Goal: Entertainment & Leisure: Consume media (video, audio)

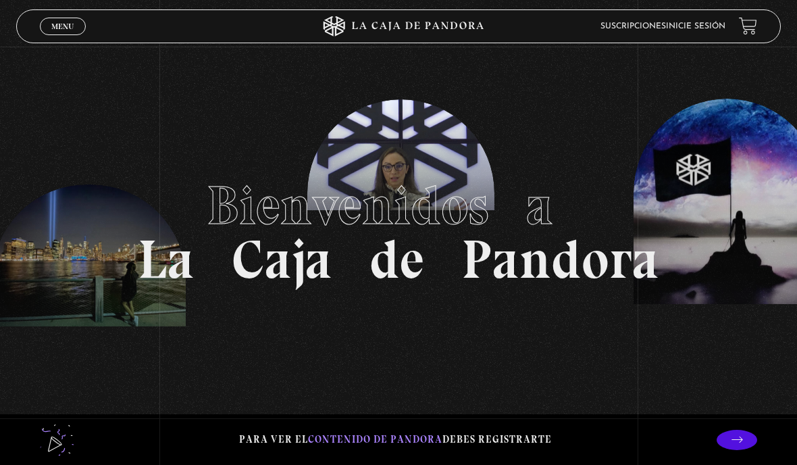
click at [51, 23] on span "Menu" at bounding box center [62, 26] width 22 height 8
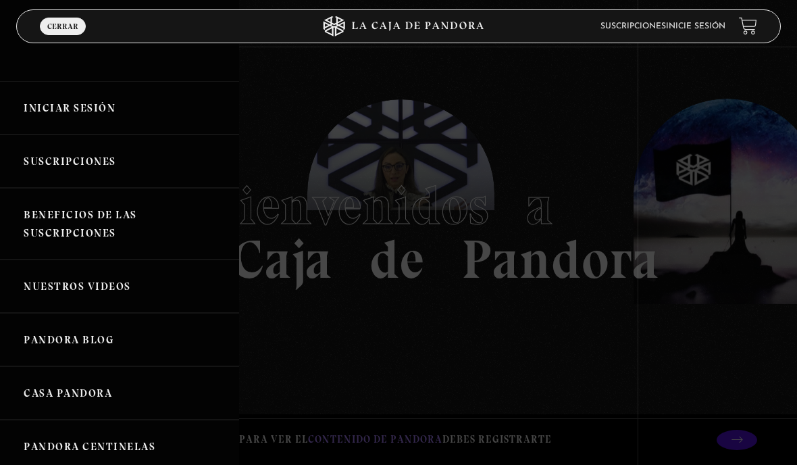
click at [130, 114] on link "Iniciar Sesión" at bounding box center [119, 107] width 239 height 53
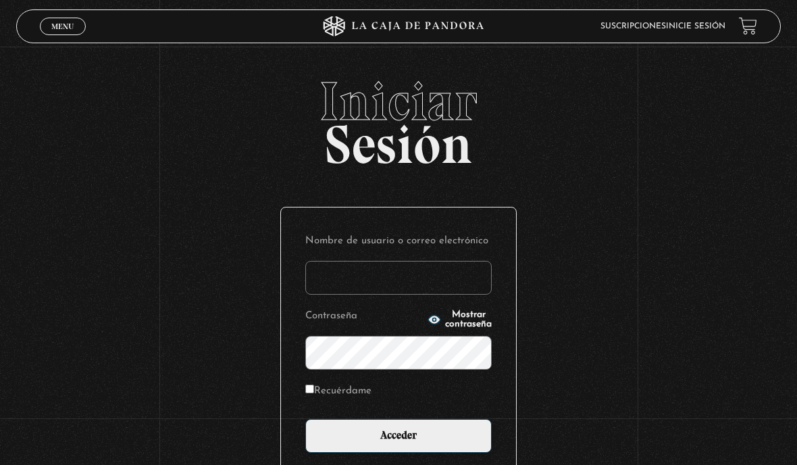
type input "p.ale.soltero.herrera@gmail.com"
click at [425, 442] on input "Acceder" at bounding box center [398, 436] width 186 height 34
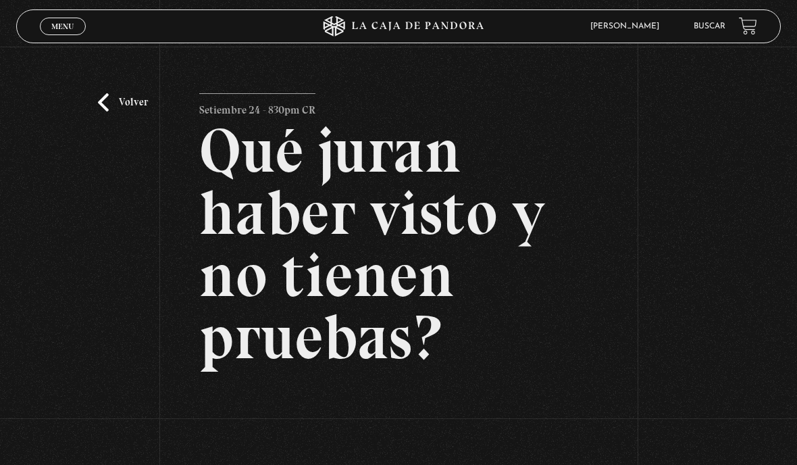
click at [67, 30] on span "Menu" at bounding box center [62, 26] width 22 height 8
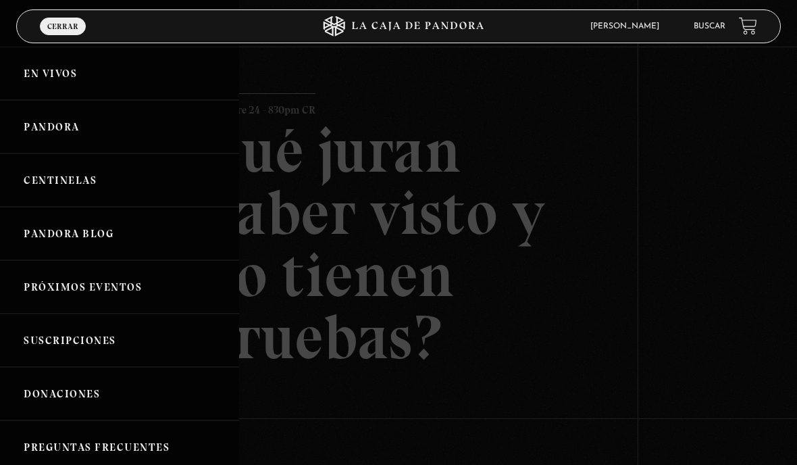
click at [94, 132] on link "Pandora" at bounding box center [119, 126] width 239 height 53
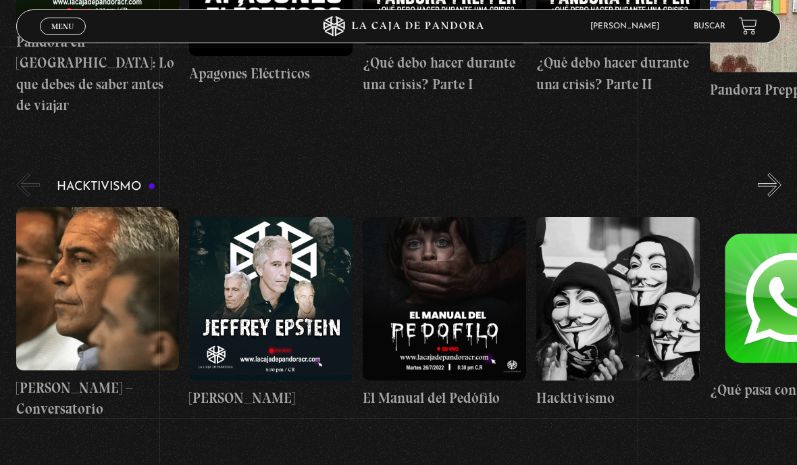
click at [489, 309] on figure at bounding box center [444, 298] width 163 height 163
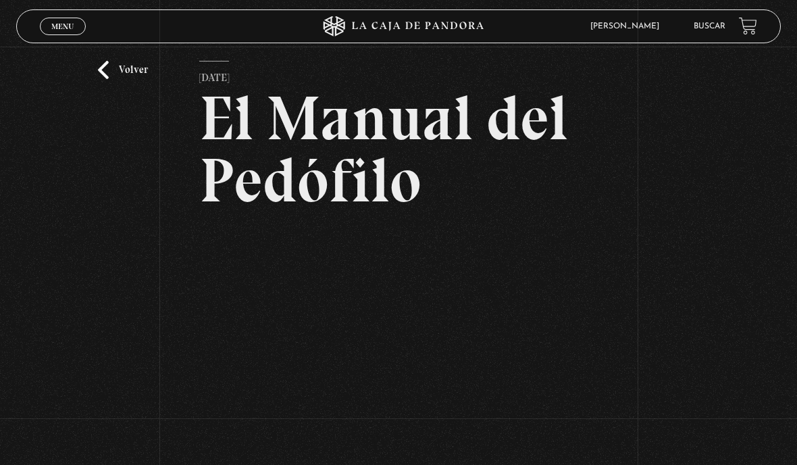
scroll to position [37, 0]
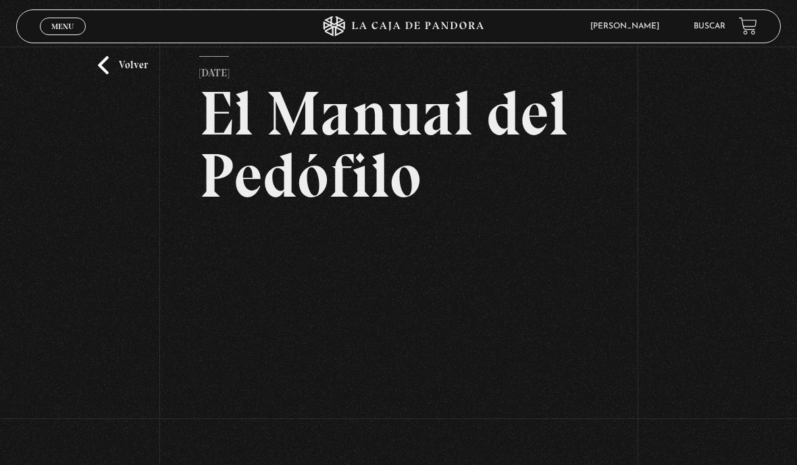
click at [598, 335] on div "Volver [DATE] El Manual del Pedófilo WhatsApp Twitter Messenger Email" at bounding box center [398, 261] width 797 height 504
click at [600, 328] on div "Volver [DATE] El Manual del Pedófilo WhatsApp Twitter Messenger Email" at bounding box center [398, 261] width 797 height 504
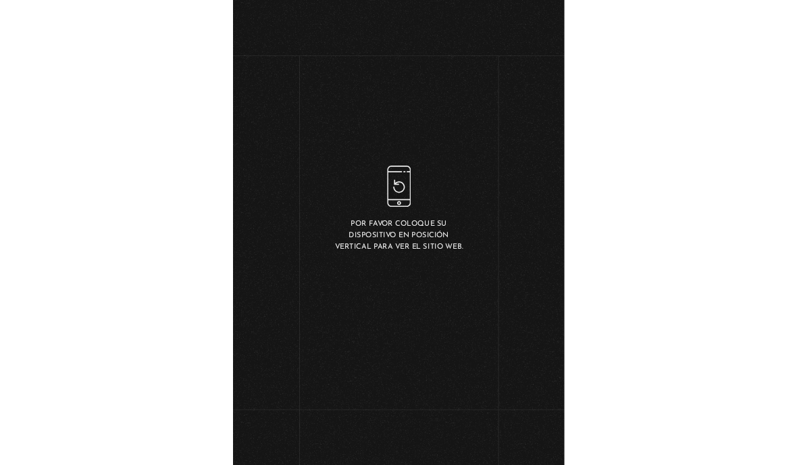
scroll to position [91, 0]
